Goal: Register for event/course

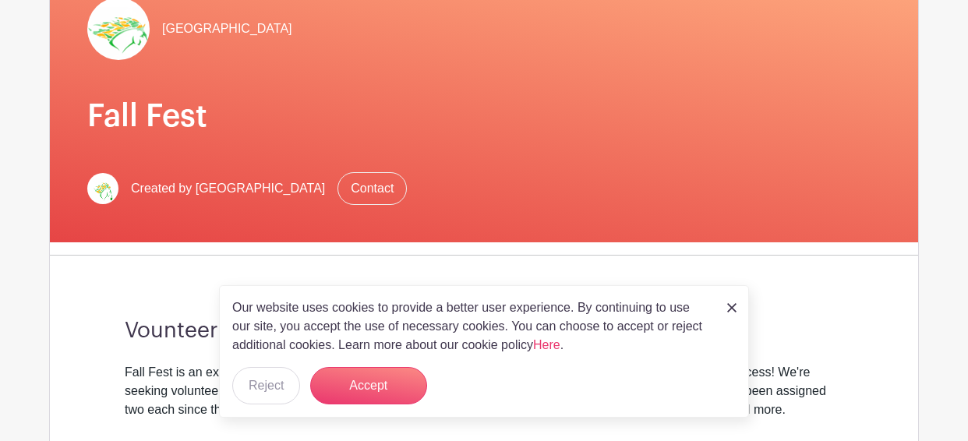
scroll to position [220, 0]
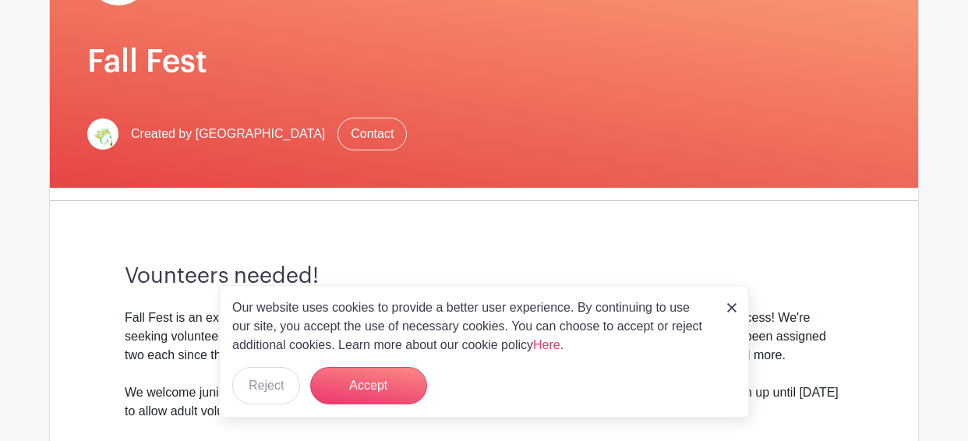
click at [747, 312] on div "Our website uses cookies to provide a better user experience. By continuing to …" at bounding box center [484, 351] width 530 height 132
click at [397, 379] on button "Accept" at bounding box center [368, 385] width 117 height 37
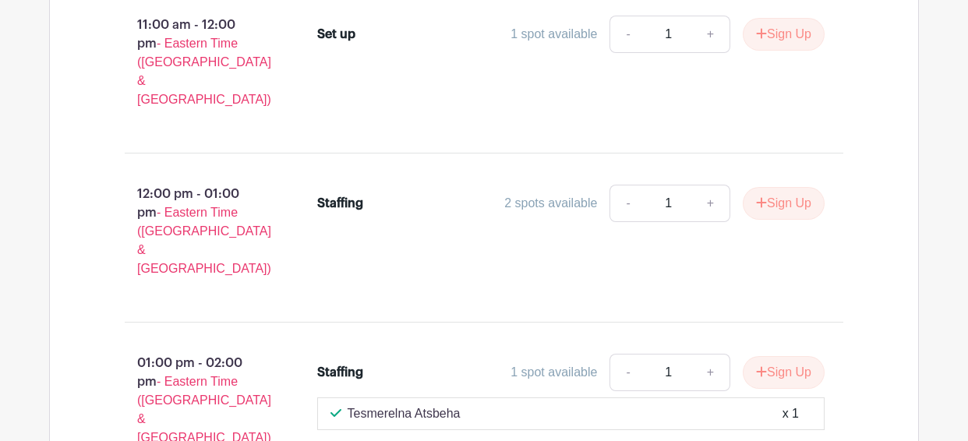
scroll to position [10088, 0]
type input "1"
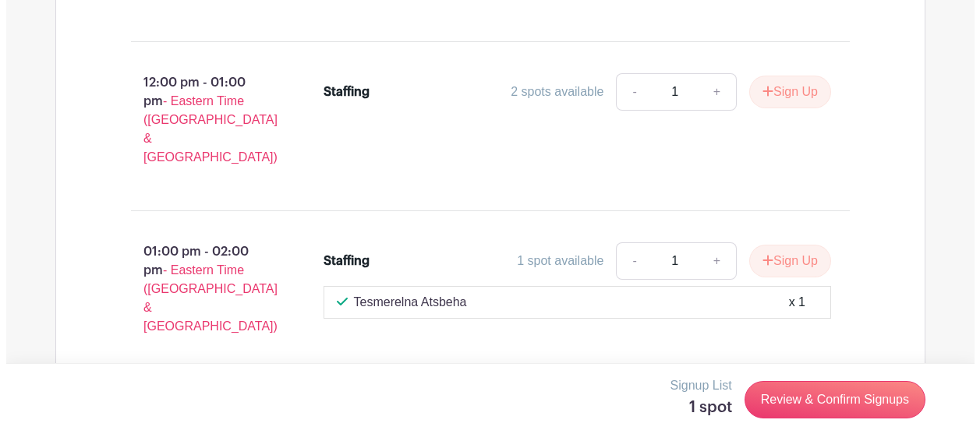
scroll to position [10199, 0]
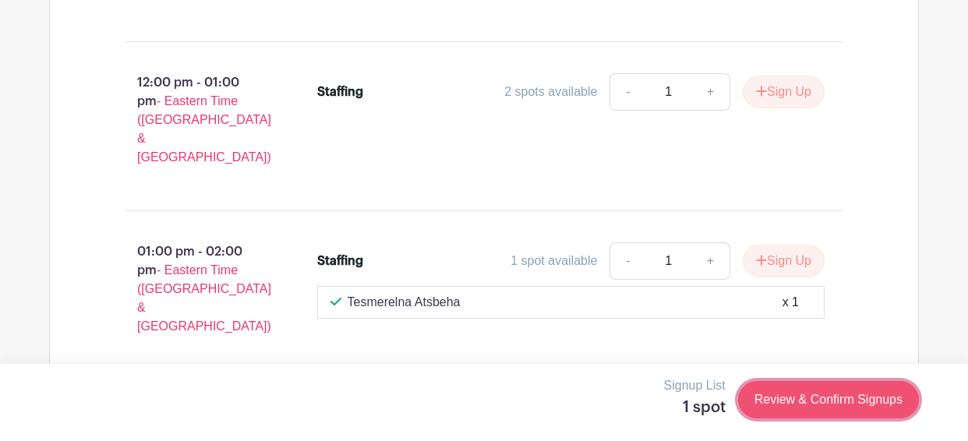
click at [839, 401] on link "Review & Confirm Signups" at bounding box center [828, 399] width 181 height 37
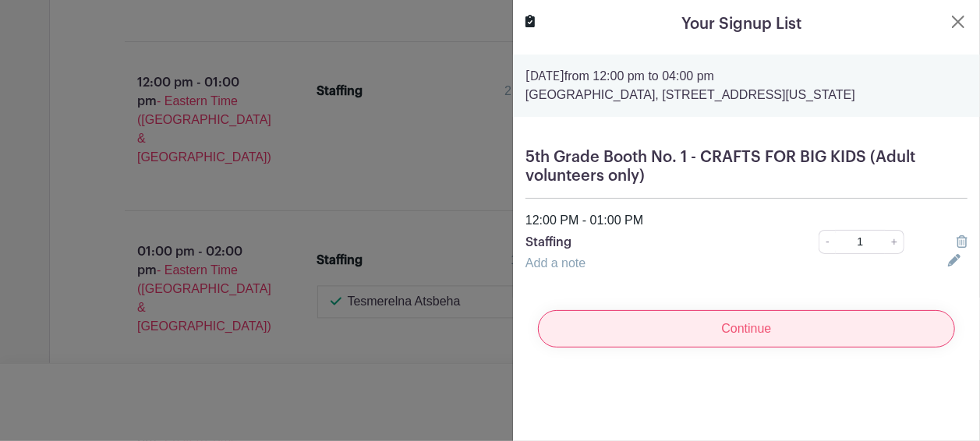
click at [792, 348] on input "Continue" at bounding box center [746, 328] width 417 height 37
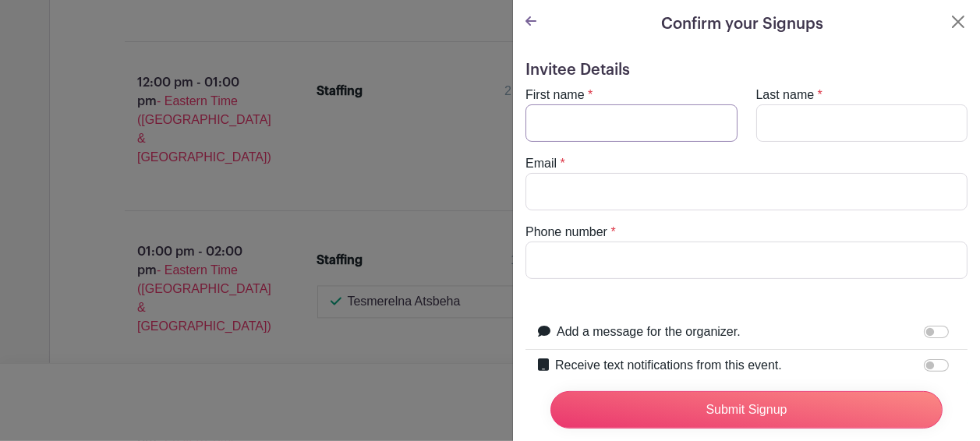
click at [661, 118] on input "First name" at bounding box center [631, 122] width 212 height 37
type input "[PERSON_NAME]"
type input "[PERSON_NAME][EMAIL_ADDRESS][PERSON_NAME][DOMAIN_NAME]"
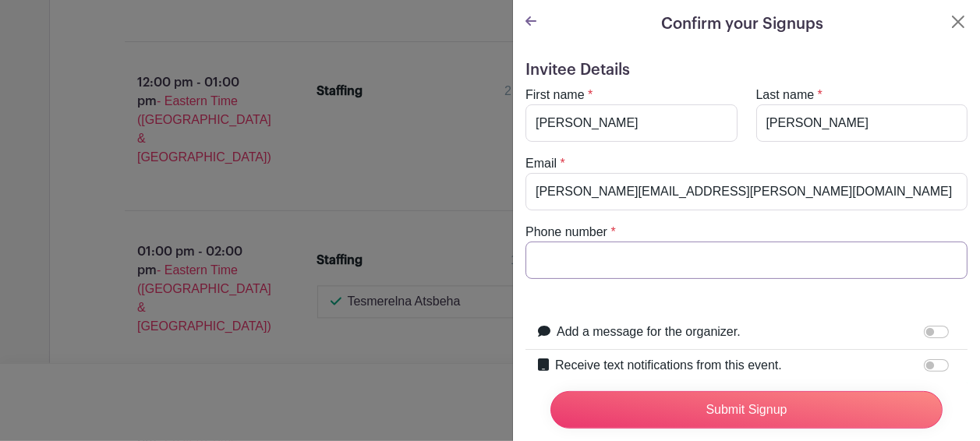
type input "2024602703"
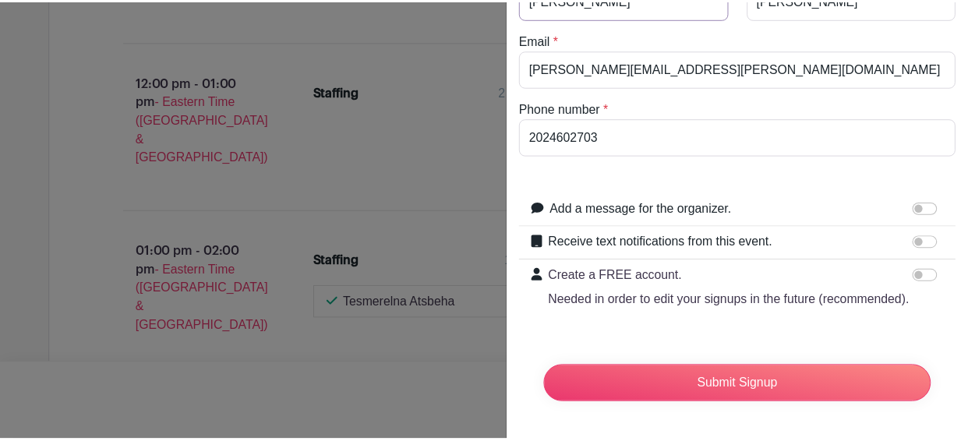
scroll to position [136, 0]
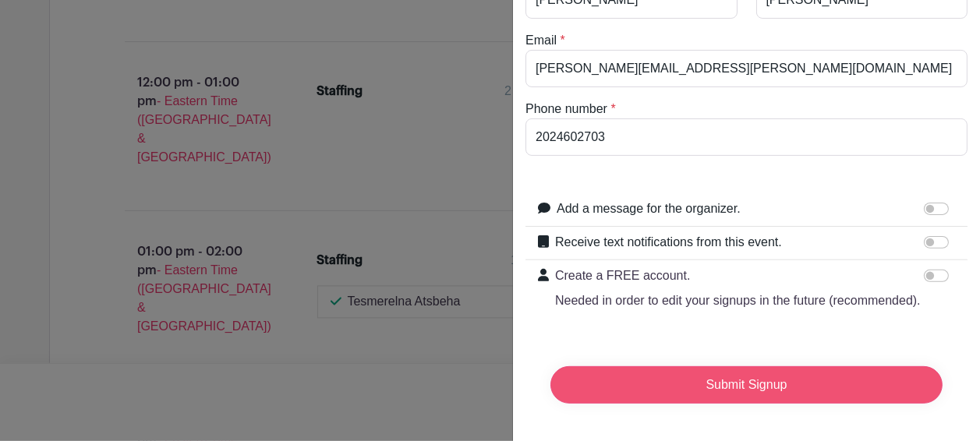
click at [774, 397] on input "Submit Signup" at bounding box center [746, 384] width 392 height 37
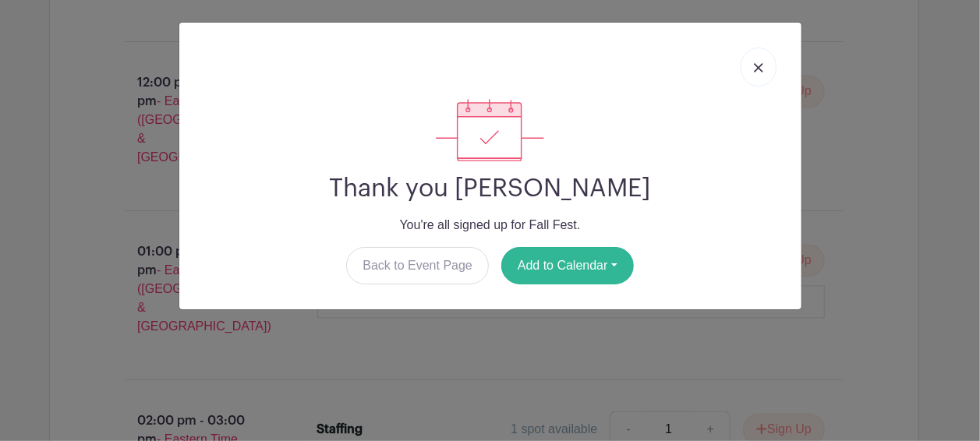
click at [591, 263] on button "Add to Calendar" at bounding box center [567, 265] width 132 height 37
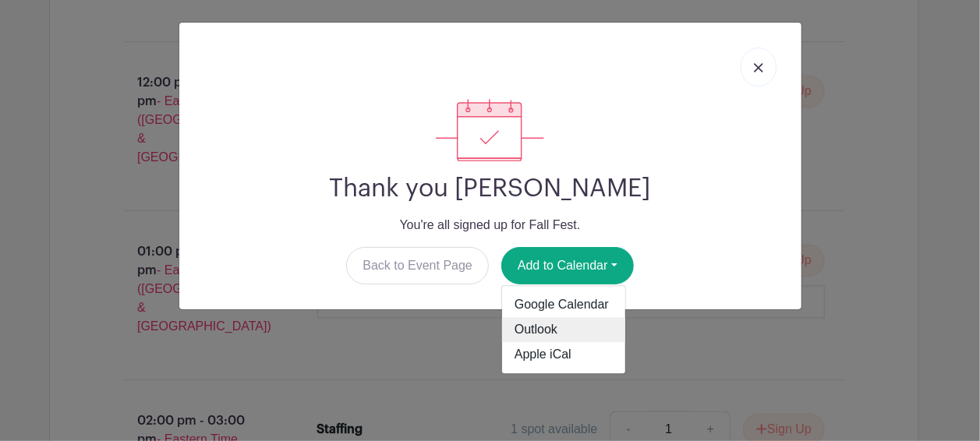
click at [552, 331] on link "Outlook" at bounding box center [563, 330] width 123 height 25
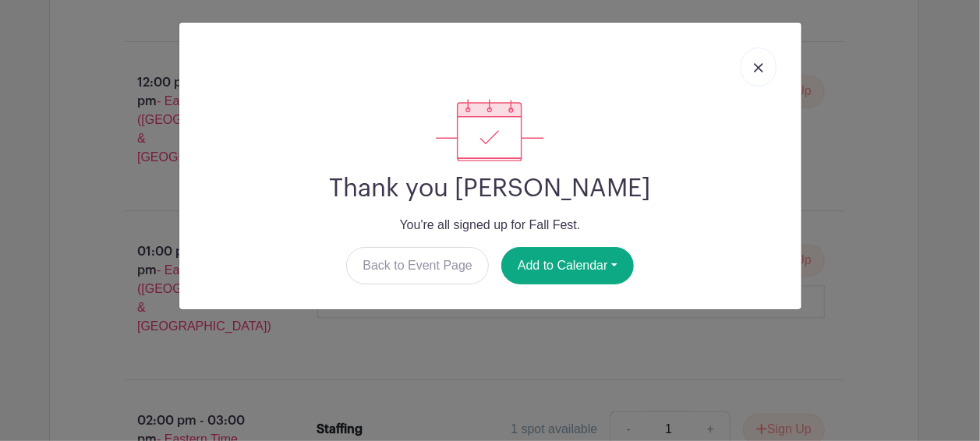
click at [912, 213] on div "Thank you [PERSON_NAME] You're all signed up for Fall Fest. Back to Event Page …" at bounding box center [490, 220] width 980 height 441
